Goal: Information Seeking & Learning: Learn about a topic

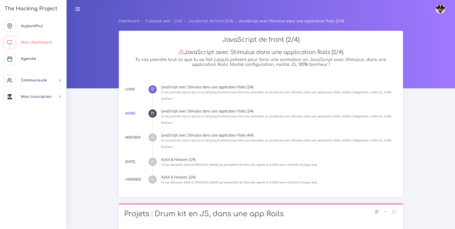
scroll to position [290, 0]
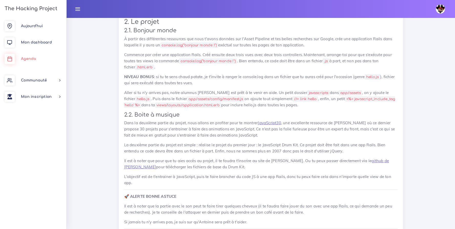
click at [42, 58] on link "Agenda" at bounding box center [33, 59] width 66 height 16
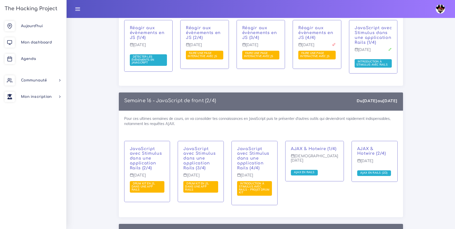
scroll to position [2892, 0]
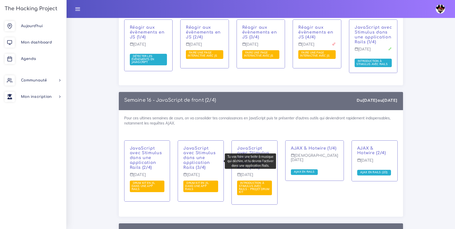
click at [198, 181] on span "Drum kit en JS, dans une app Rails" at bounding box center [197, 185] width 24 height 9
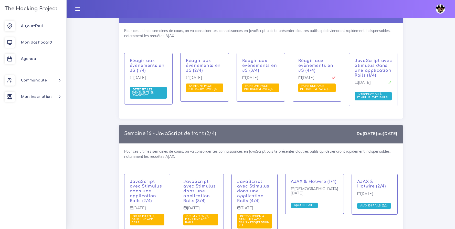
scroll to position [2861, 0]
